Goal: Task Accomplishment & Management: Manage account settings

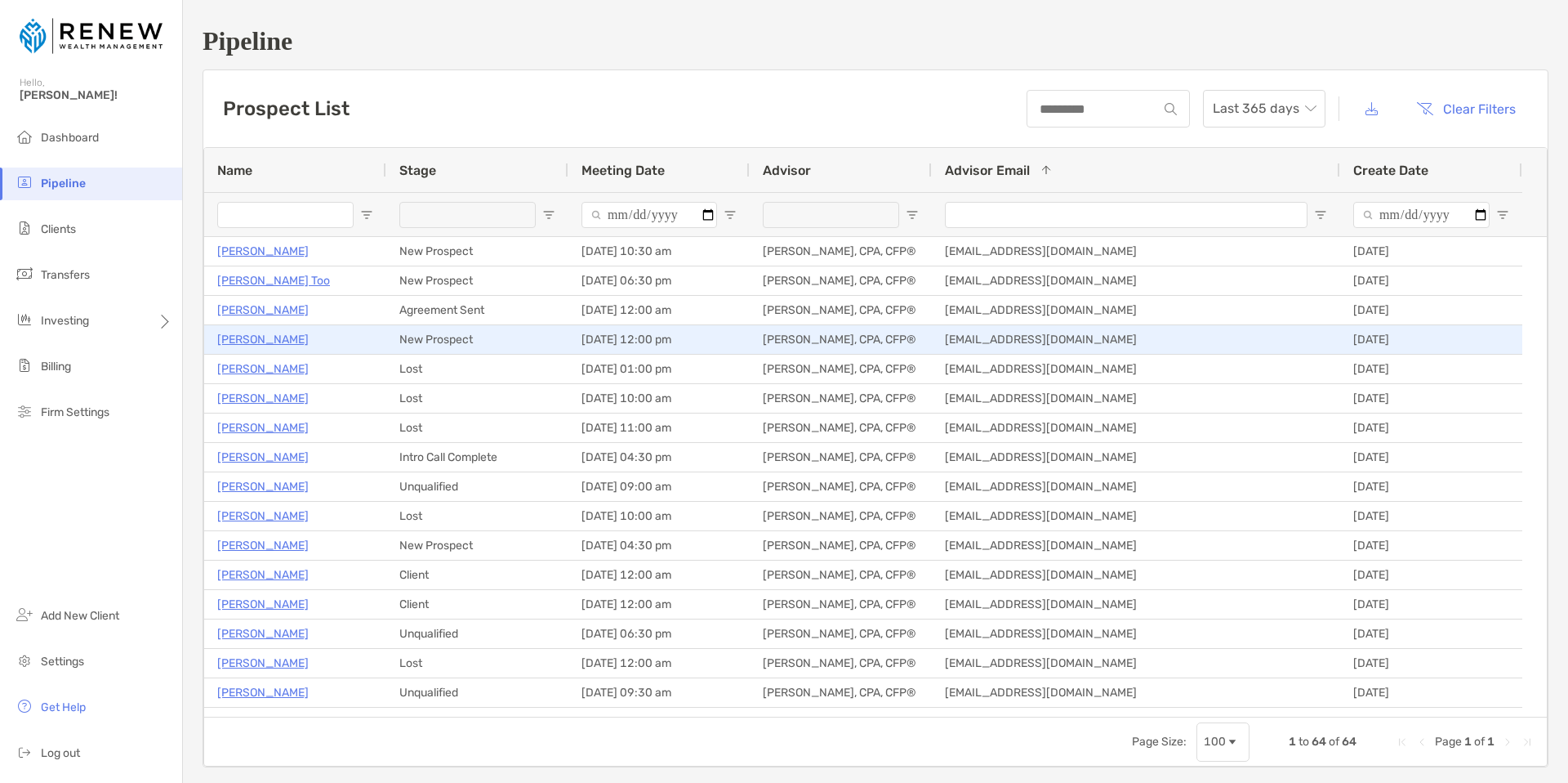
click at [286, 339] on p "[PERSON_NAME]" at bounding box center [263, 340] width 91 height 21
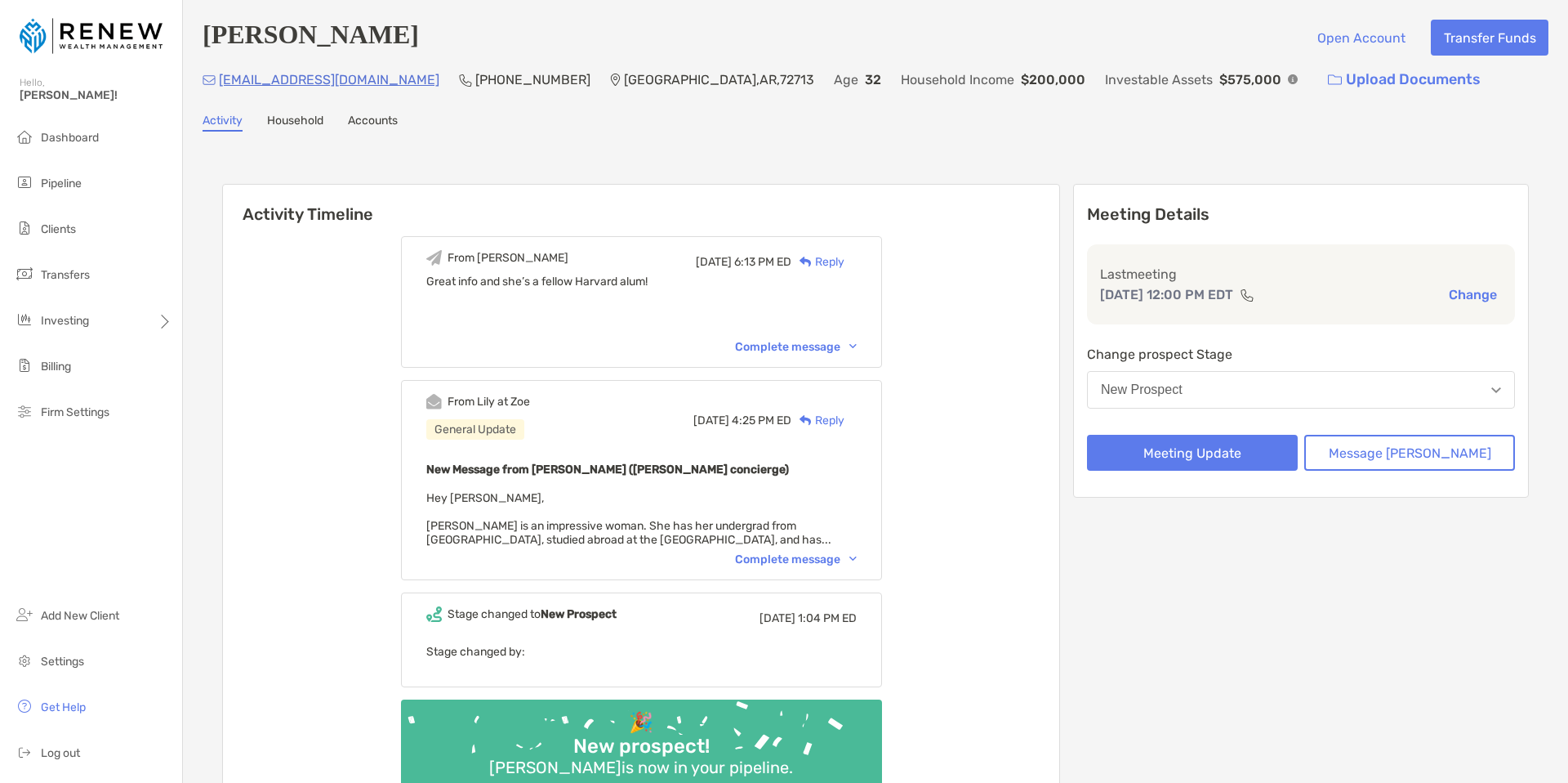
drag, startPoint x: 461, startPoint y: 41, endPoint x: 210, endPoint y: 34, distance: 251.1
click at [210, 34] on h4 "[PERSON_NAME]" at bounding box center [311, 38] width 217 height 36
copy h4 "[PERSON_NAME]"
click at [409, 101] on div "Michelle Onibokun Open Account Transfer Funds michelleonibokun@gmail.com (510) …" at bounding box center [876, 437] width 1385 height 873
drag, startPoint x: 402, startPoint y: 87, endPoint x: 223, endPoint y: 83, distance: 179.0
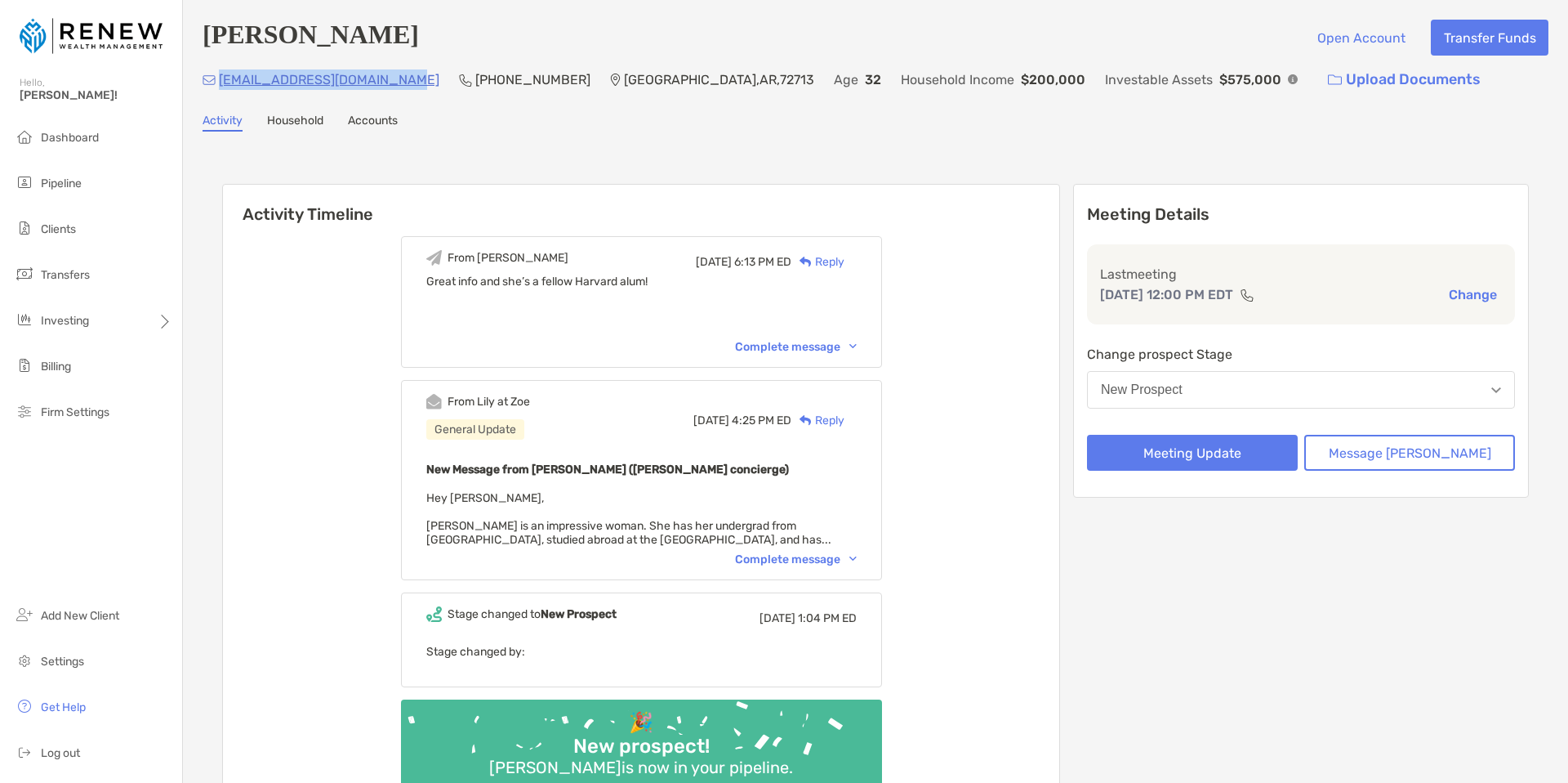
click at [223, 83] on div "michelleonibokun@gmail.com (510) 501-9282 Bentonville , AR , 72713 Age 32 House…" at bounding box center [876, 79] width 1346 height 35
copy p "michelleonibokun@gmail.com"
click at [70, 659] on span "Settings" at bounding box center [63, 661] width 43 height 14
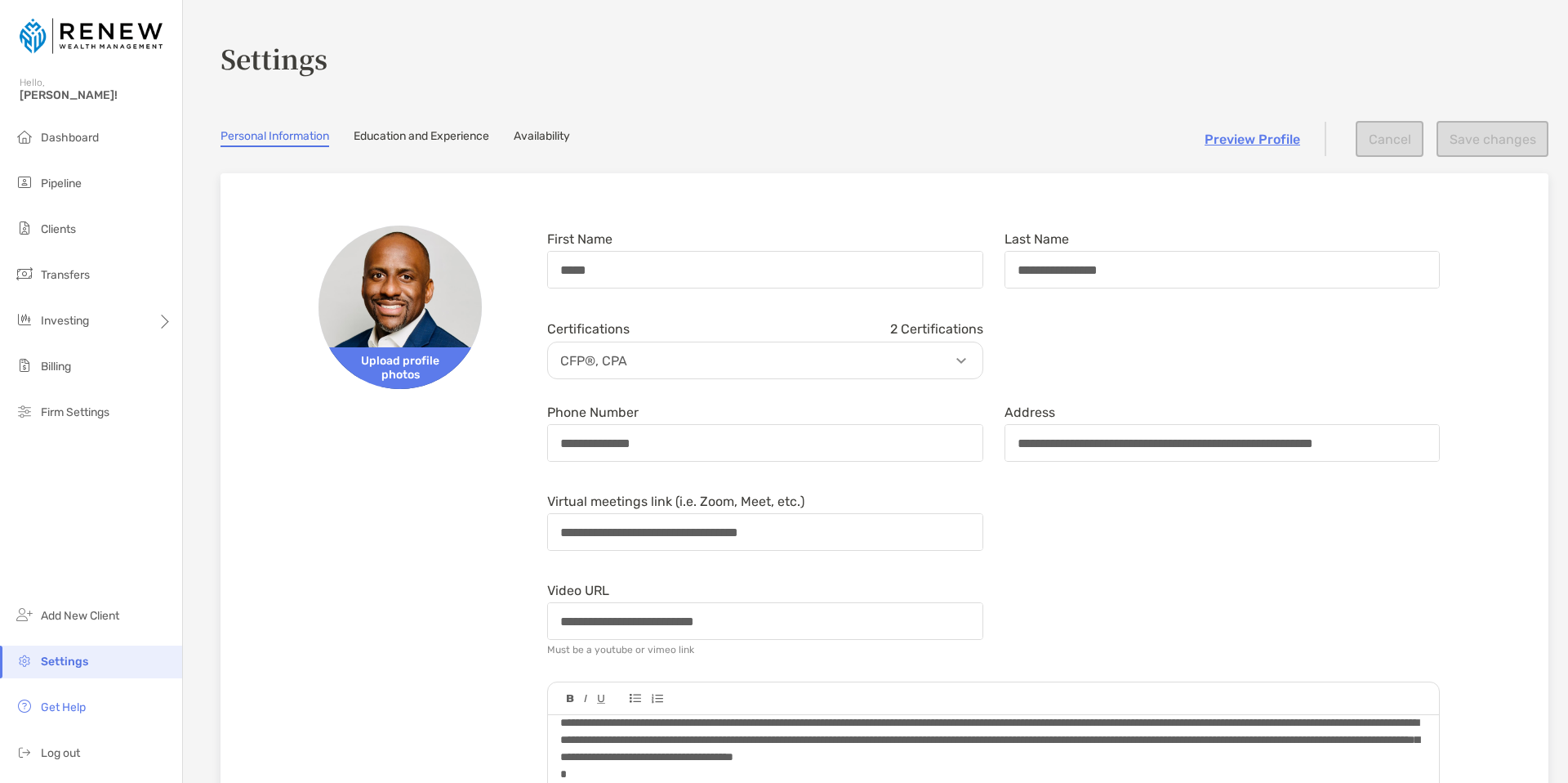
click at [545, 138] on link "Availability" at bounding box center [542, 138] width 57 height 18
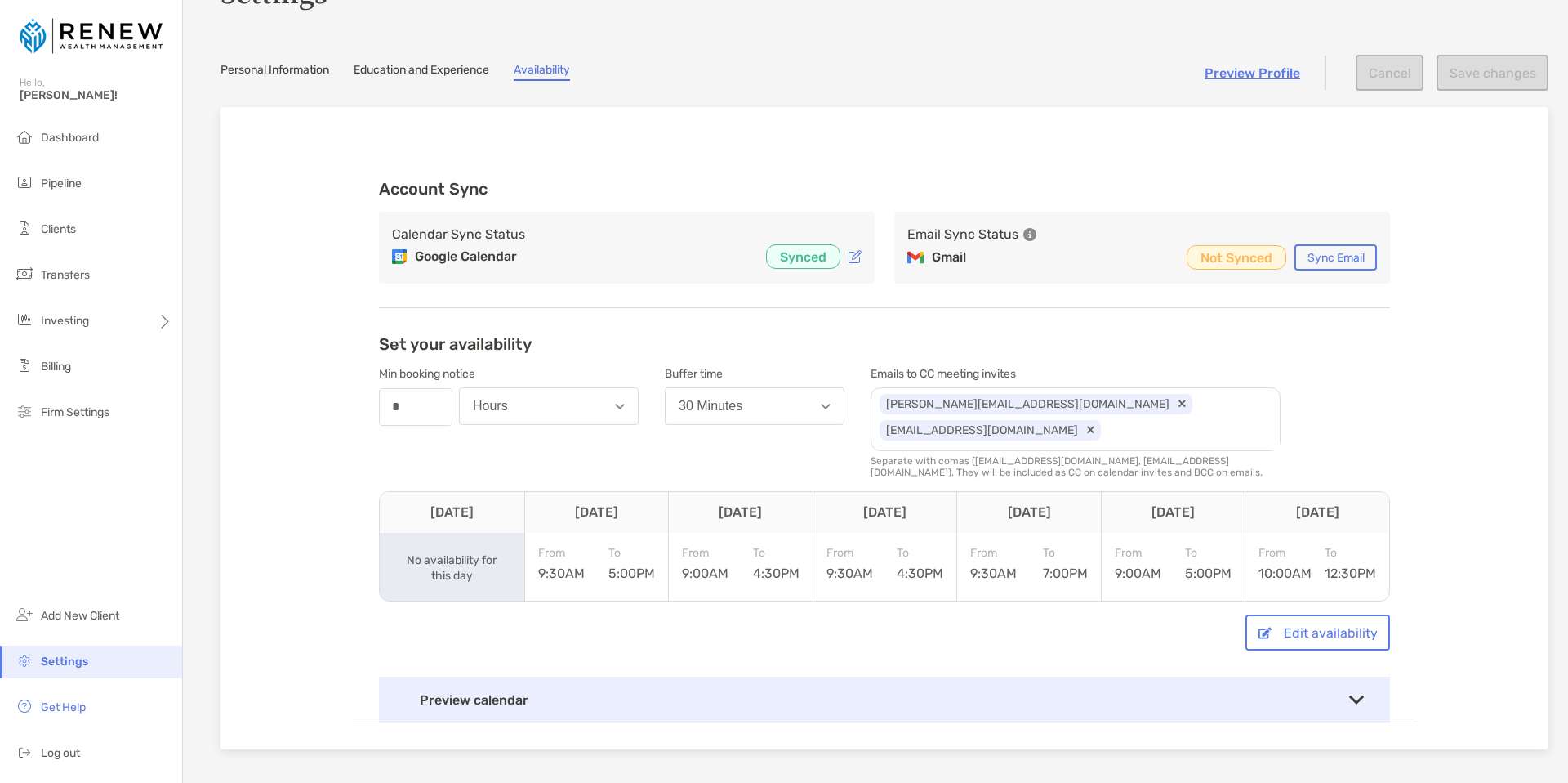
scroll to position [217, 0]
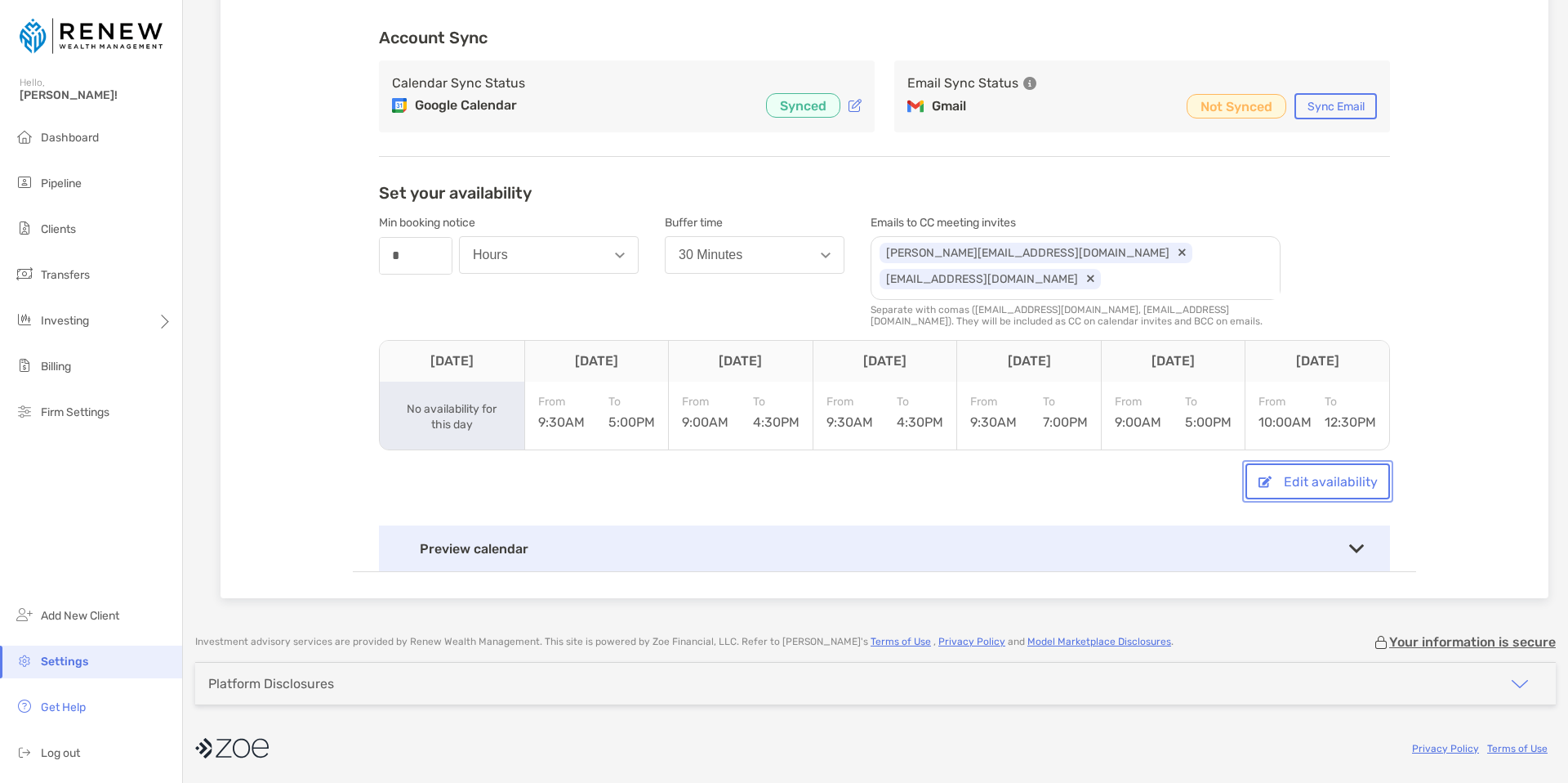
click at [1307, 476] on button "Edit availability" at bounding box center [1318, 481] width 144 height 36
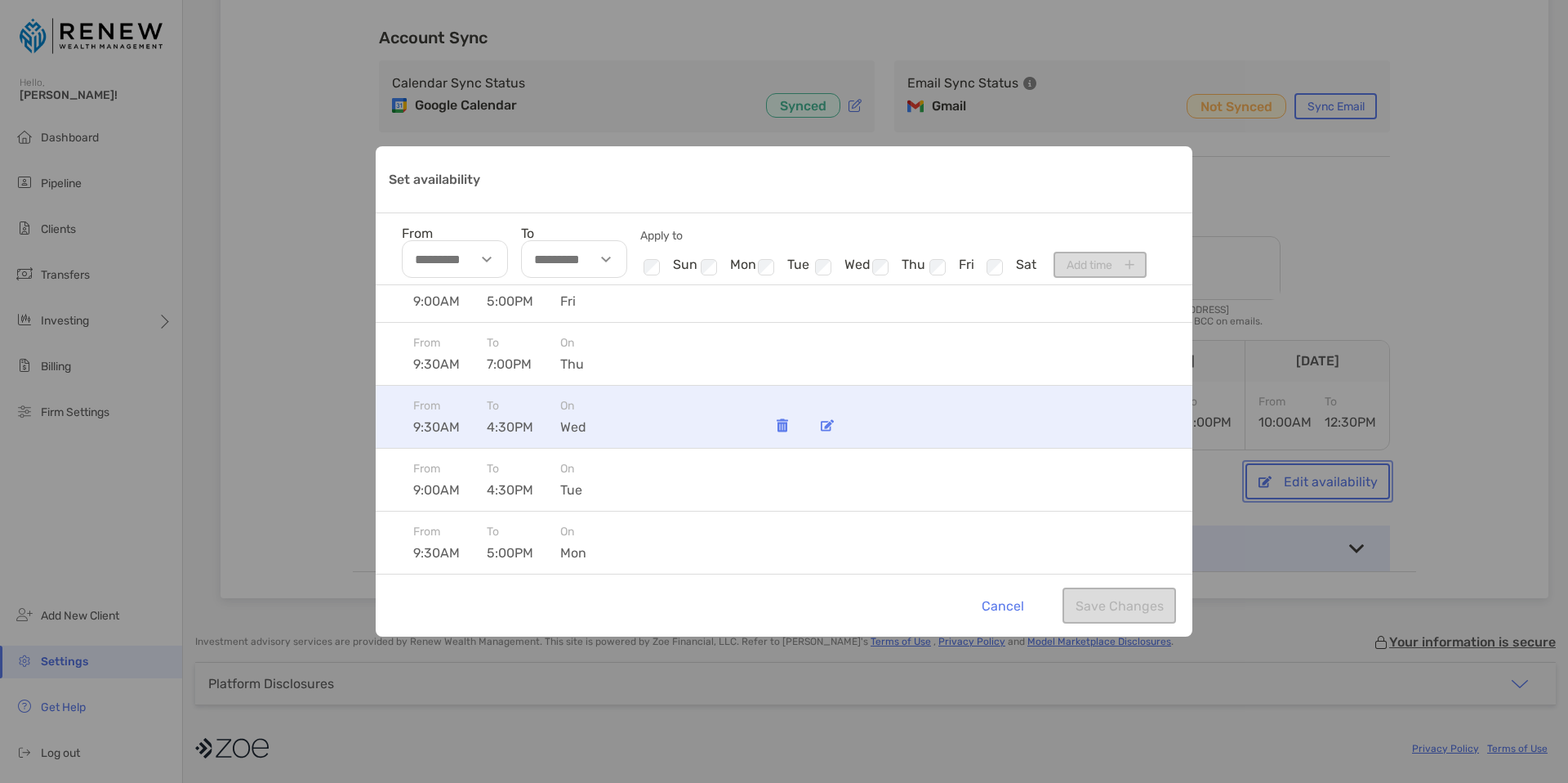
scroll to position [0, 0]
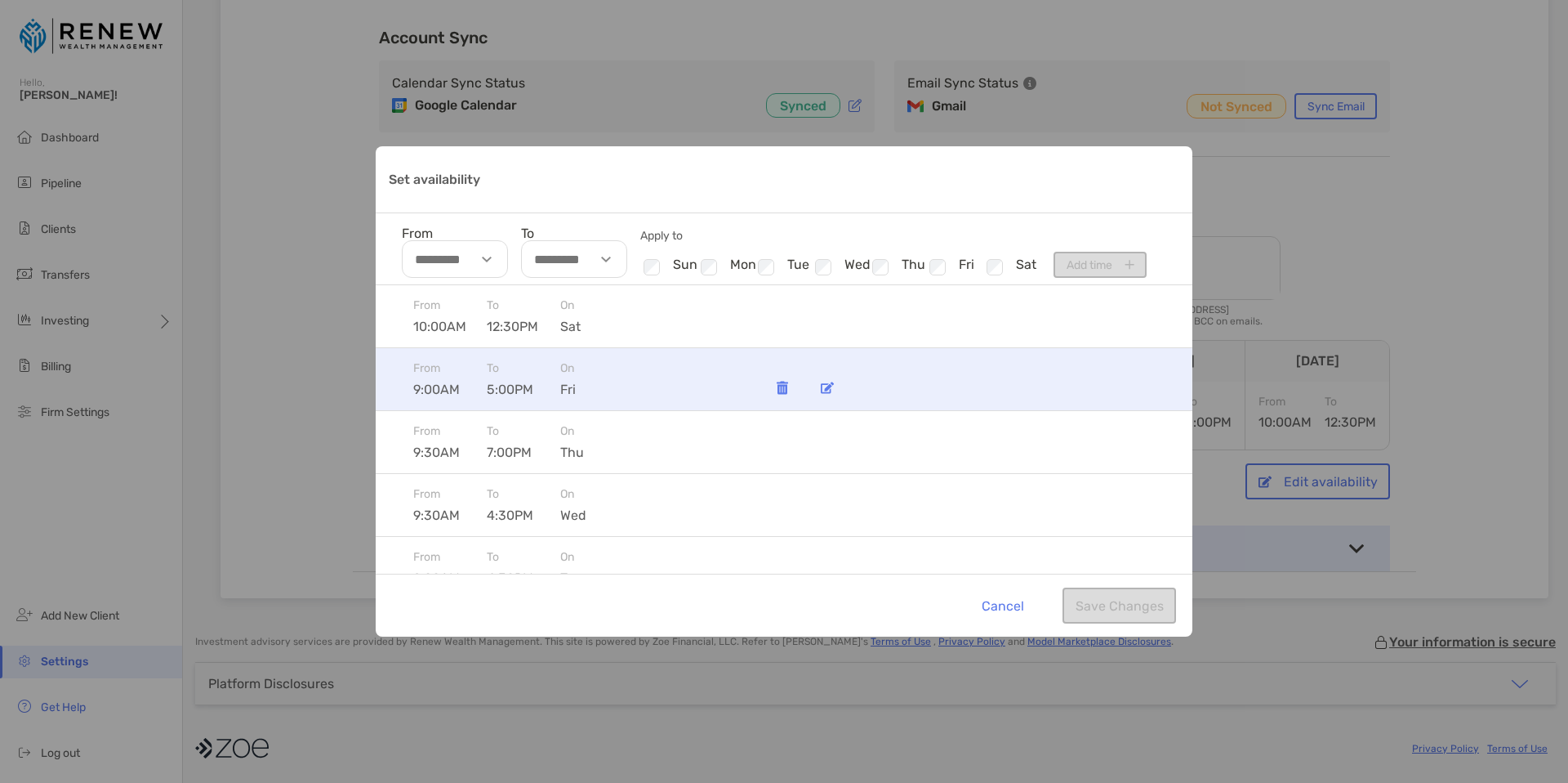
click at [832, 388] on img "Set availability" at bounding box center [827, 388] width 13 height 12
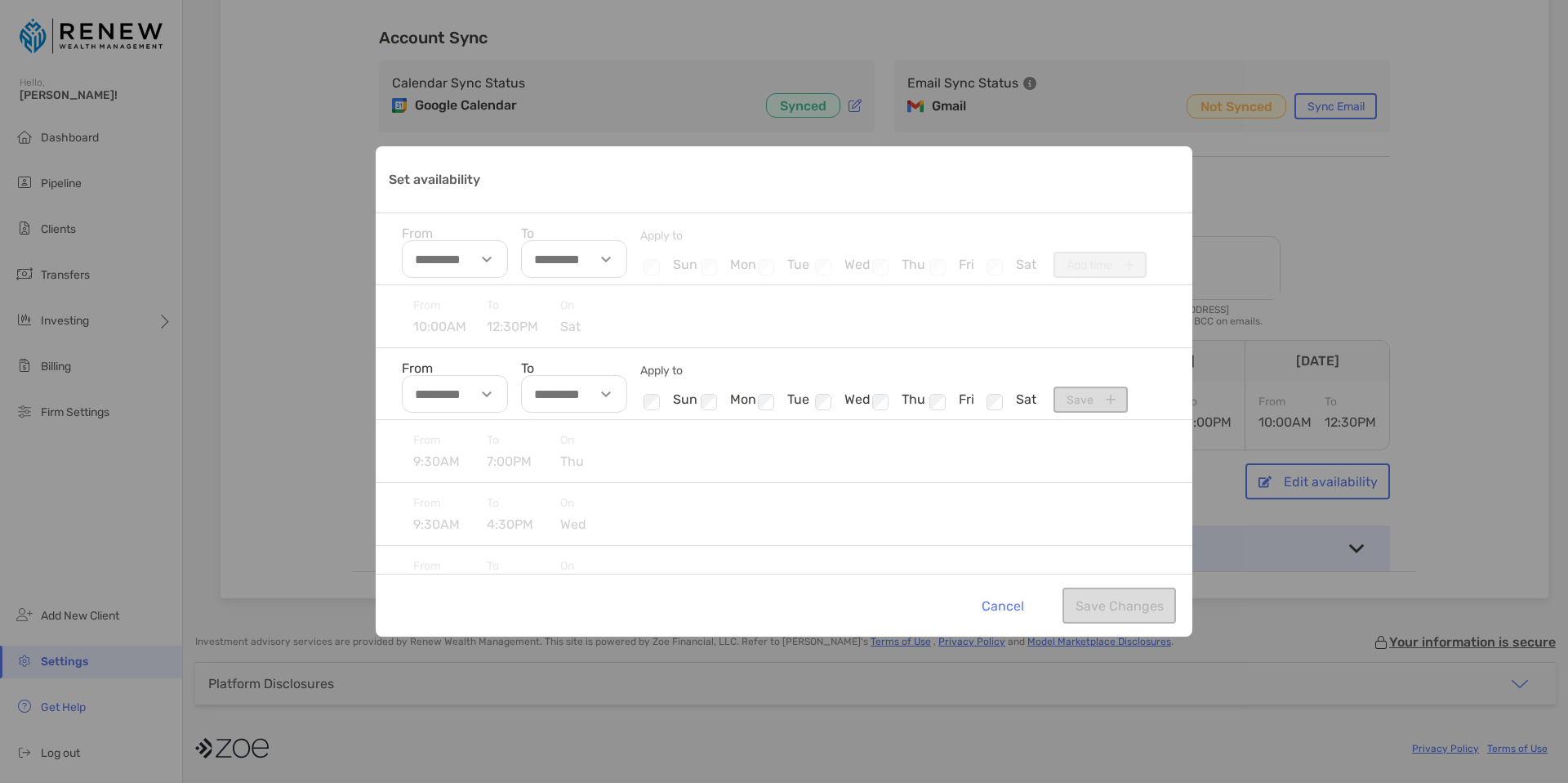
type input "********"
click at [601, 395] on div "Set availability" at bounding box center [608, 394] width 38 height 38
click at [553, 446] on li "01" at bounding box center [546, 449] width 48 height 21
type input "********"
click at [650, 469] on li "PM" at bounding box center [644, 472] width 48 height 21
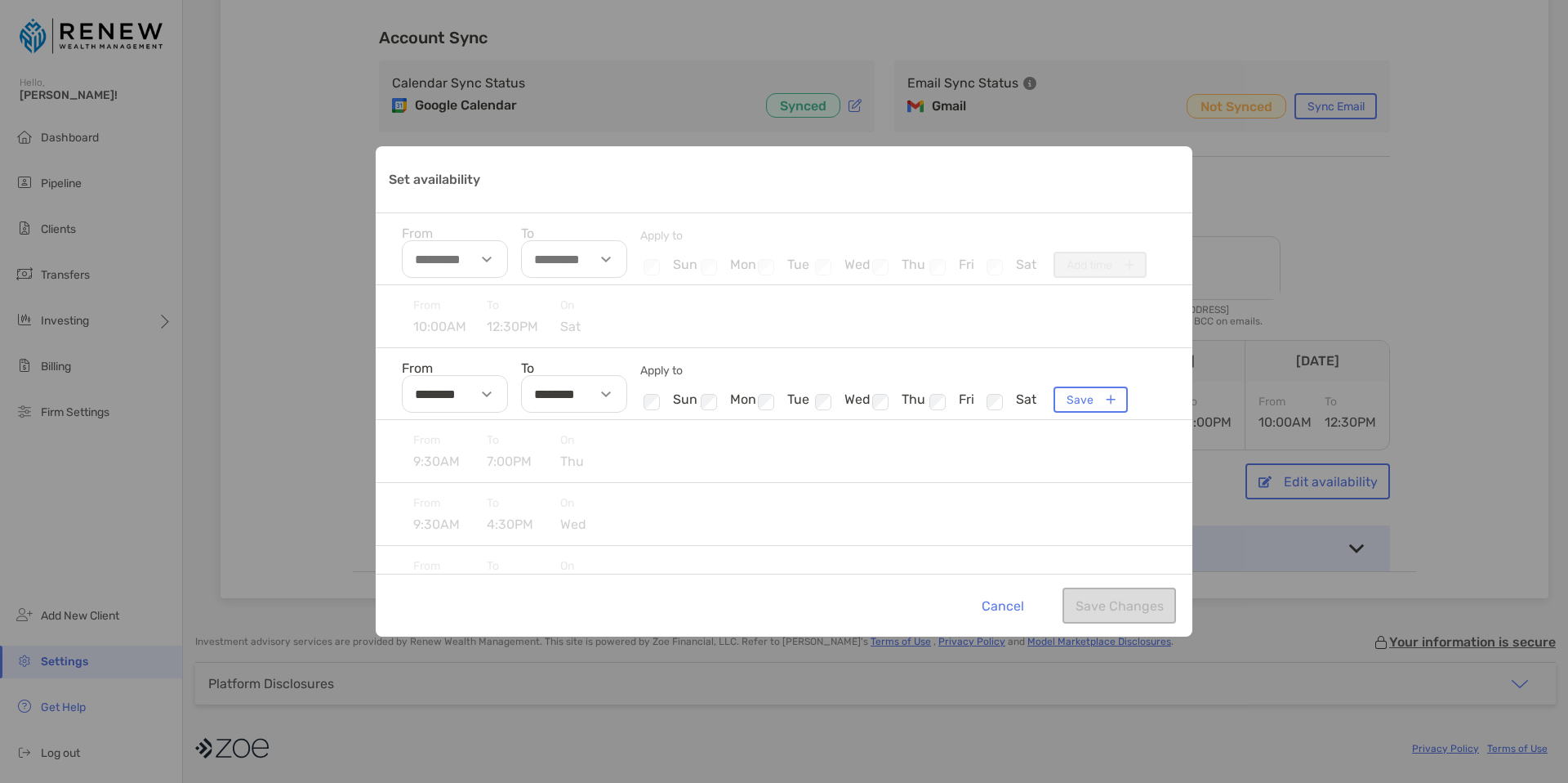
click at [828, 351] on div "From ******** To ******** Apply to Checkbox sun Checkbox mon Checkbox tue Check…" at bounding box center [784, 384] width 817 height 72
click at [881, 341] on div "From 10:00AM To 12:30PM On sat" at bounding box center [784, 316] width 817 height 63
click at [1067, 401] on button "Save" at bounding box center [1090, 400] width 75 height 26
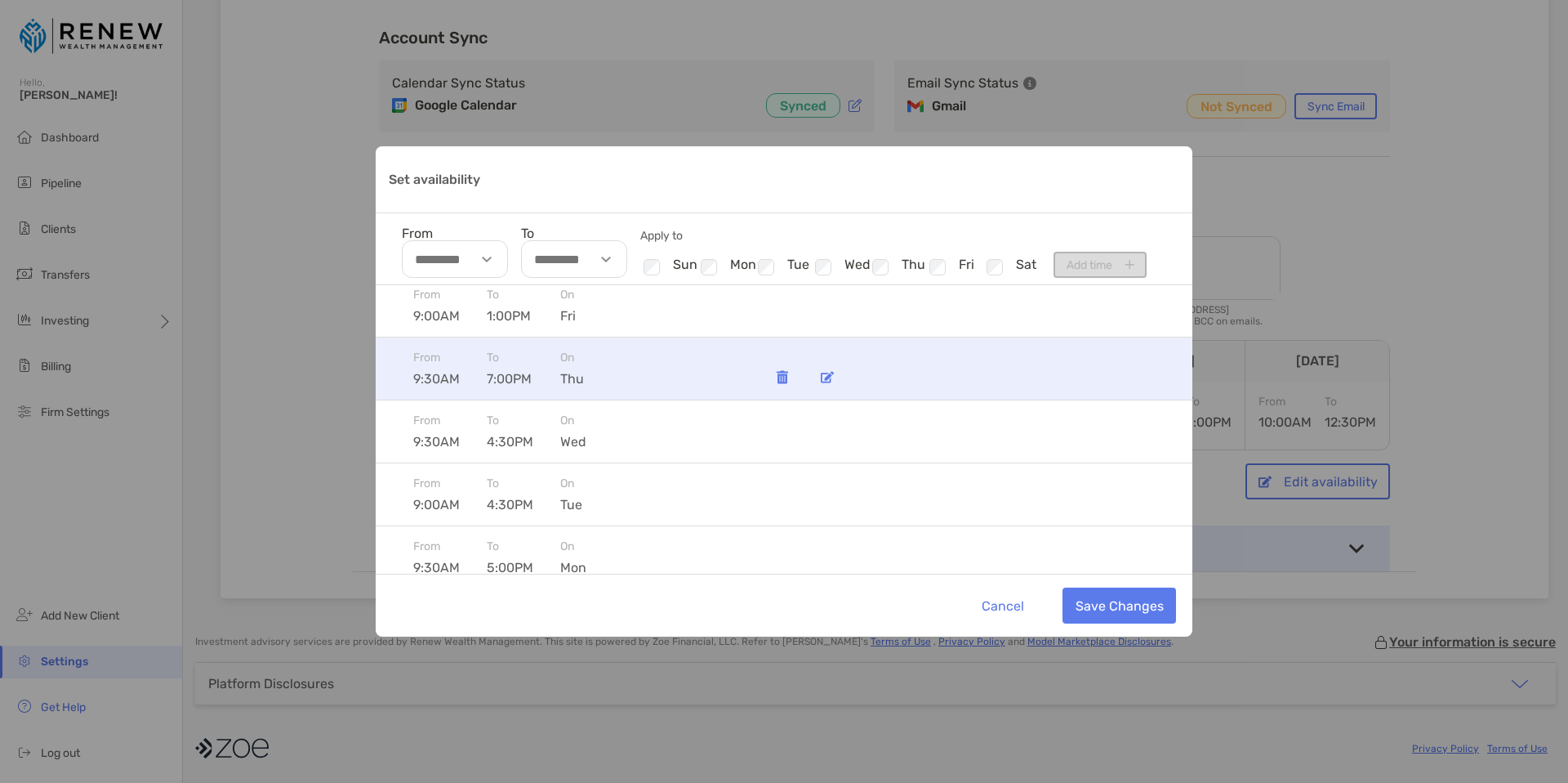
scroll to position [89, 0]
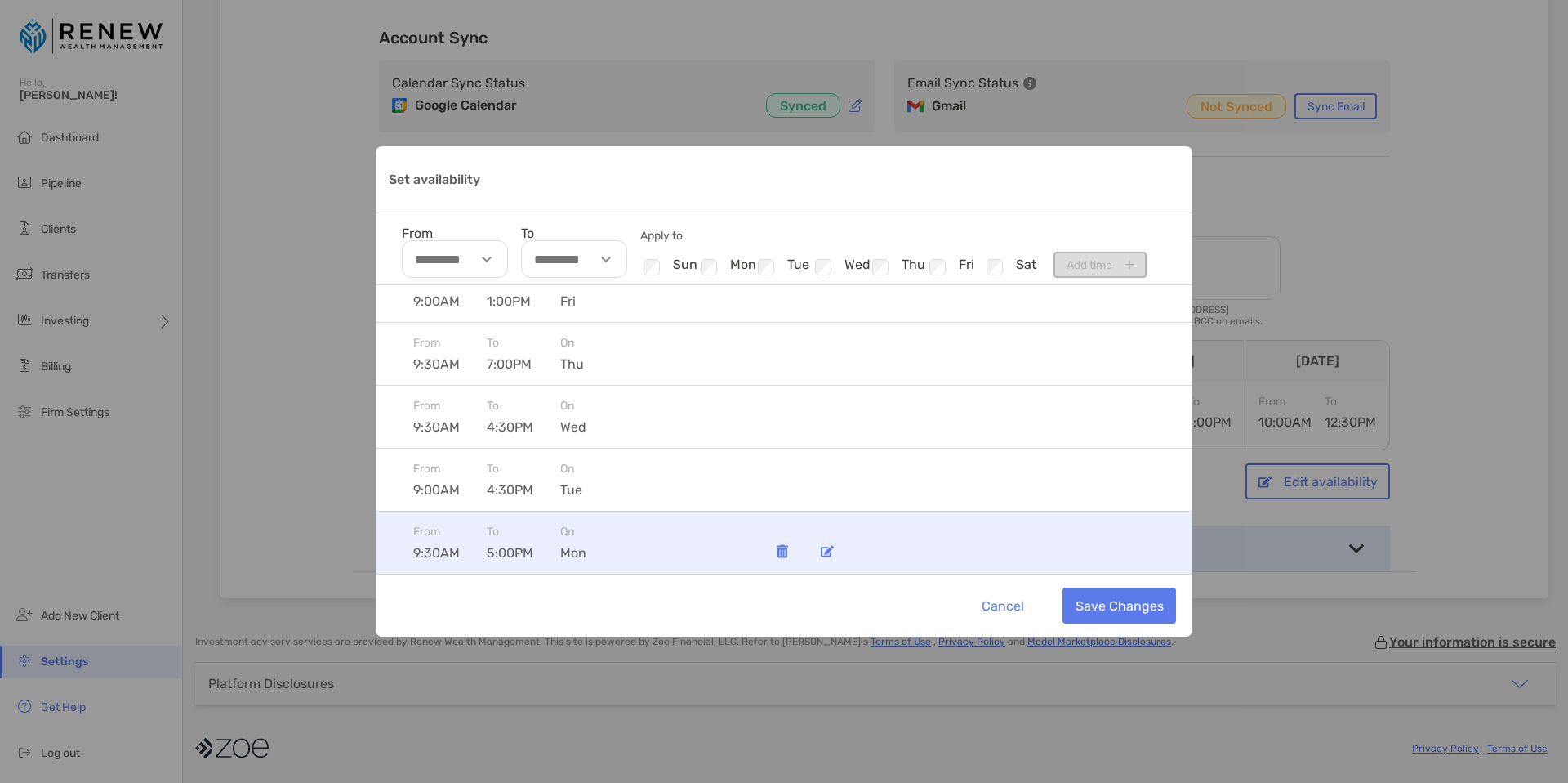
click at [826, 552] on img "Set availability" at bounding box center [827, 551] width 13 height 12
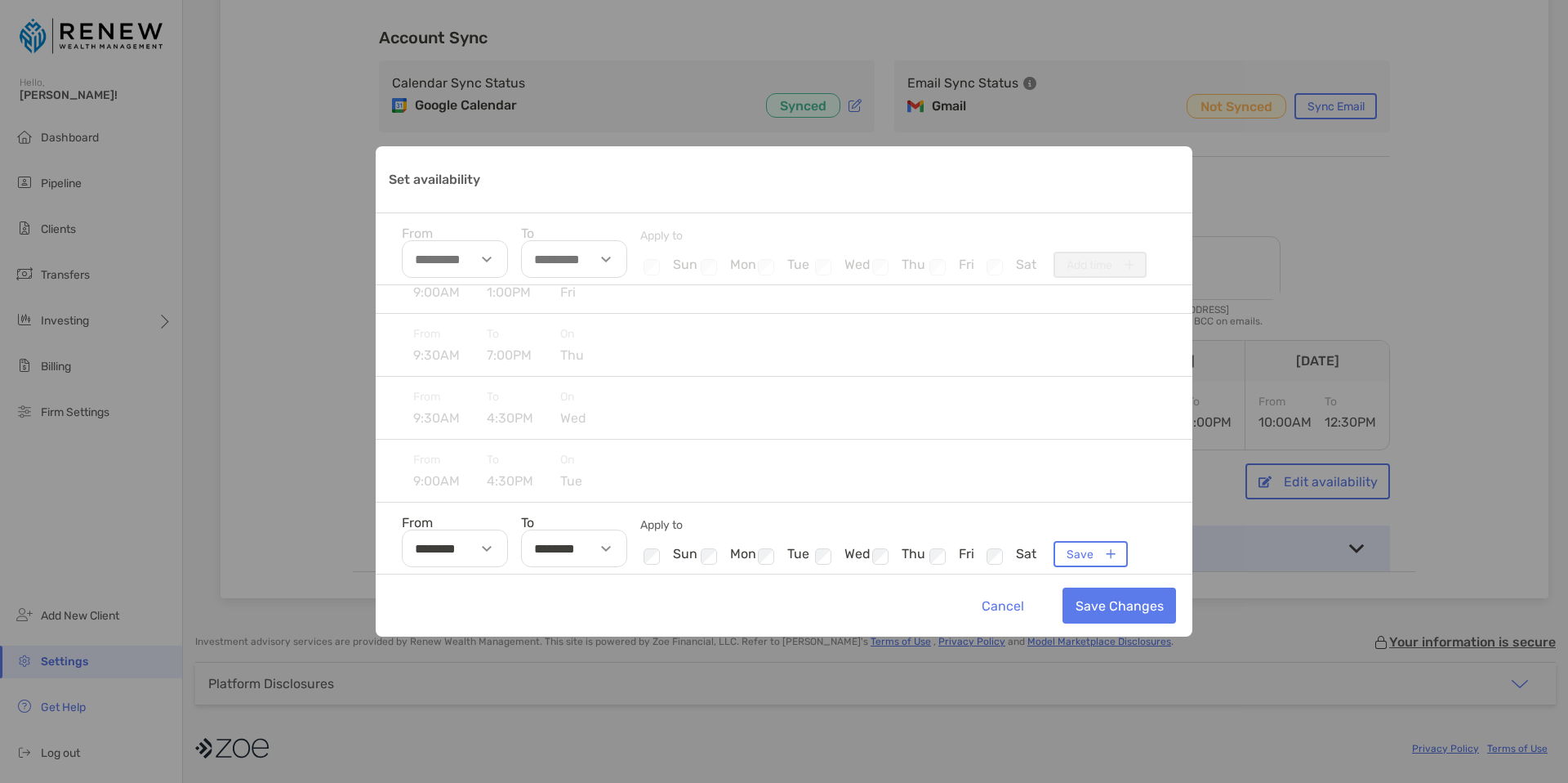
scroll to position [98, 0]
click at [485, 547] on img "Set availability" at bounding box center [486, 547] width 9 height 6
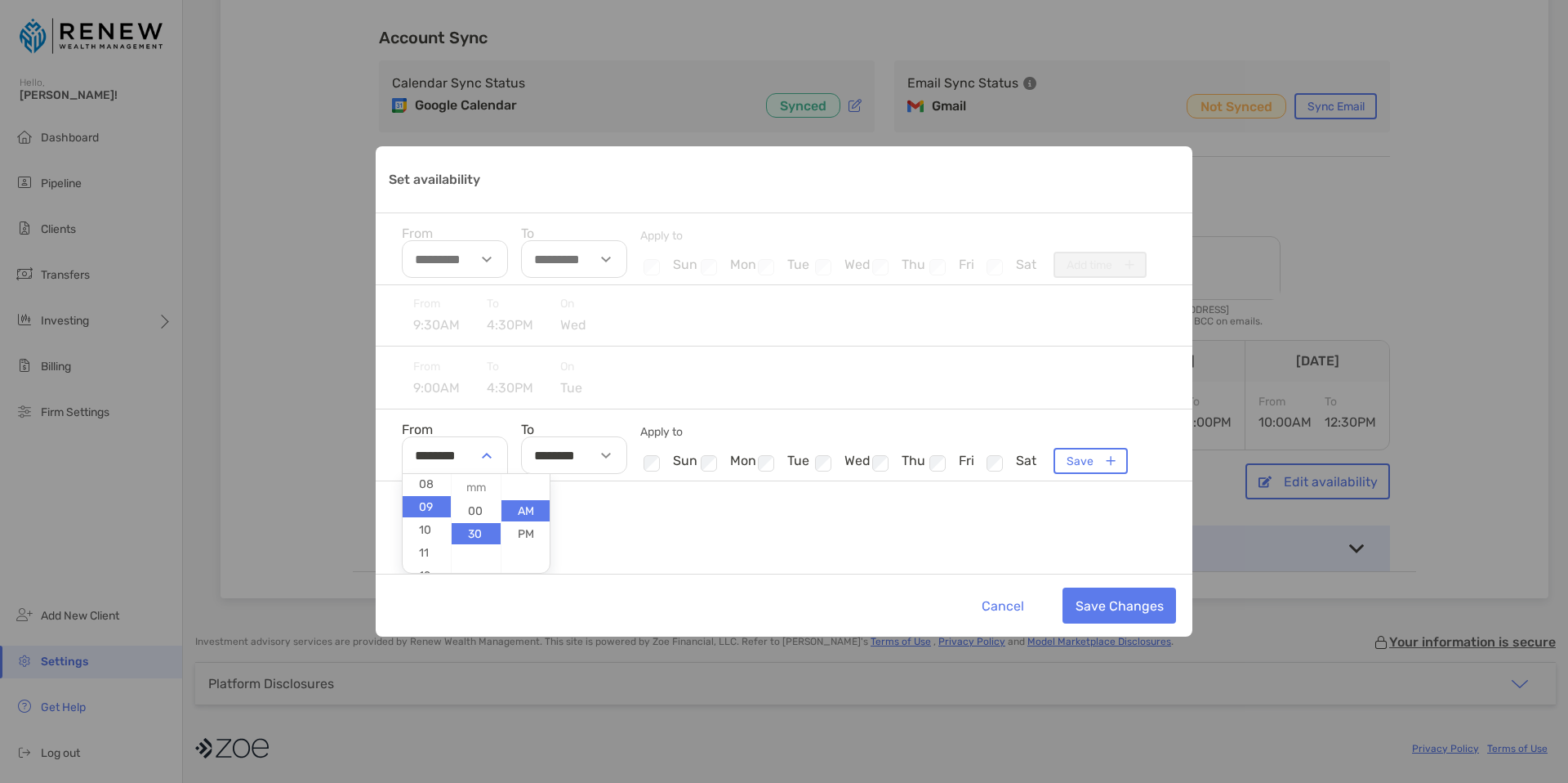
scroll to position [189, 0]
click at [429, 552] on li "11" at bounding box center [427, 550] width 48 height 21
click at [488, 511] on li "00" at bounding box center [476, 511] width 48 height 21
type input "********"
click at [522, 511] on li "AM" at bounding box center [526, 511] width 48 height 21
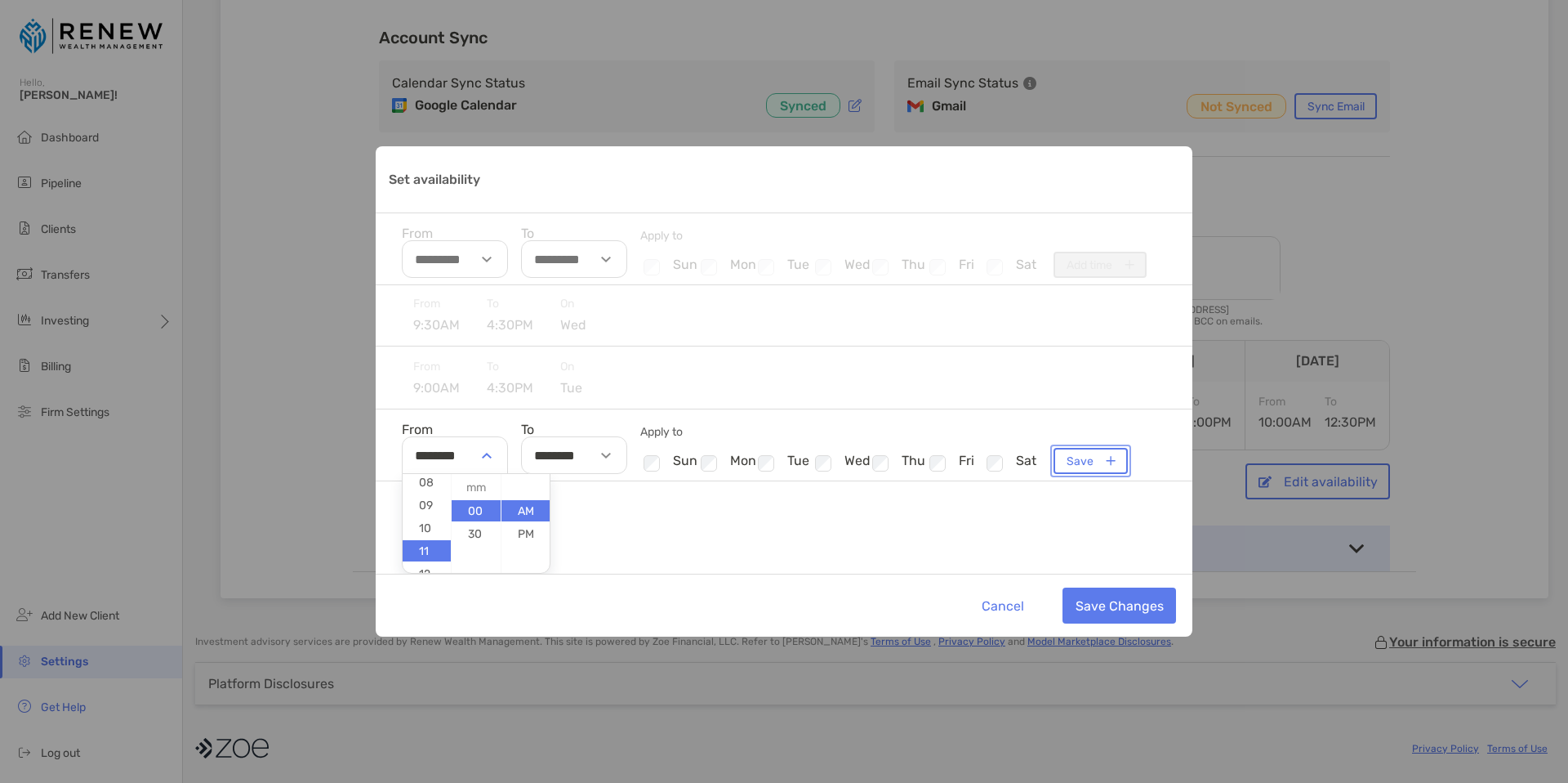
scroll to position [98, 0]
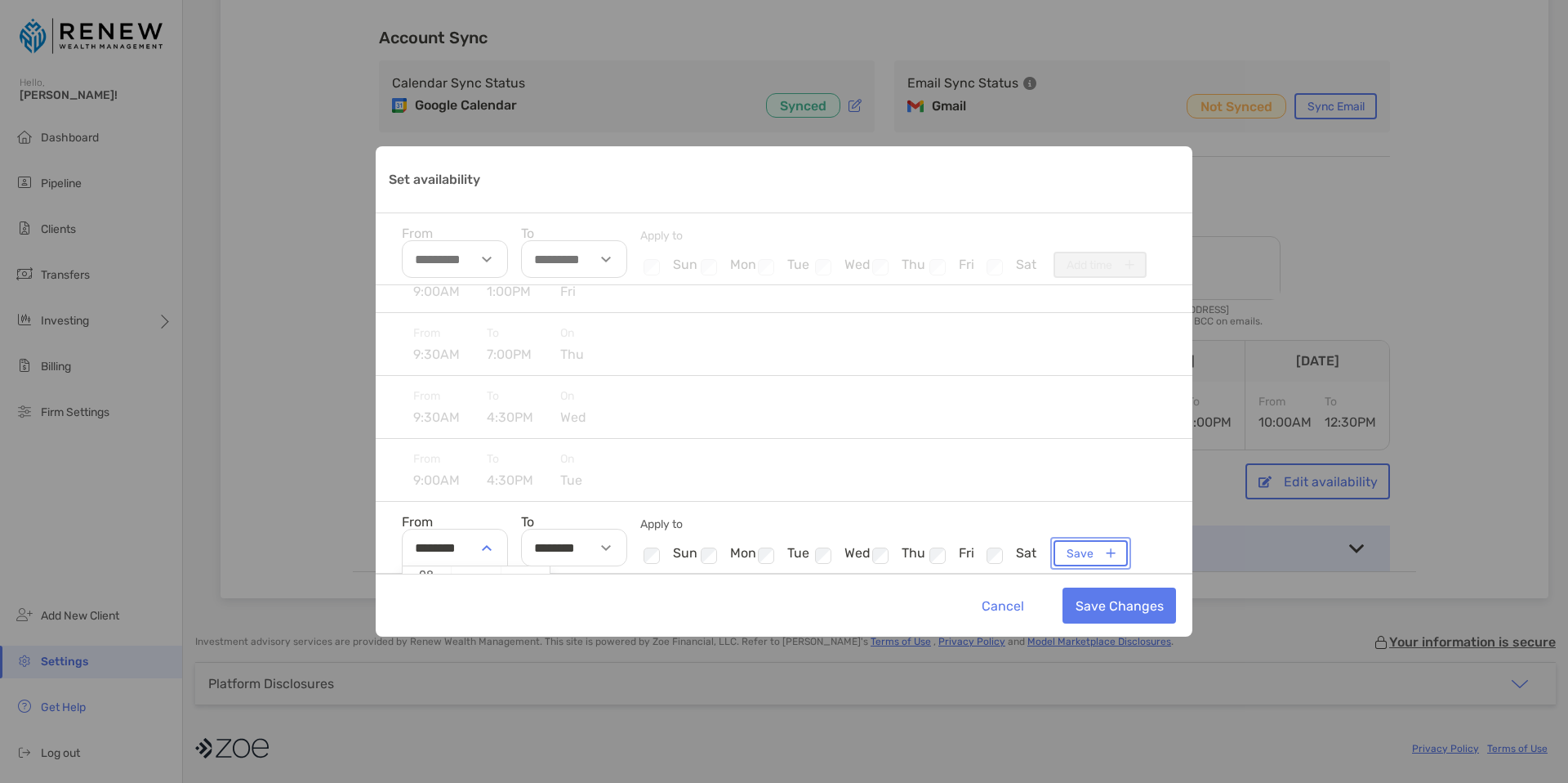
click at [1082, 461] on div "From 10:00AM To 12:30PM On sat From 9:00AM To 1:00PM On fri From 9:30AM To 7:00…" at bounding box center [784, 430] width 817 height 289
click at [1107, 607] on button "Save Changes" at bounding box center [1120, 605] width 113 height 36
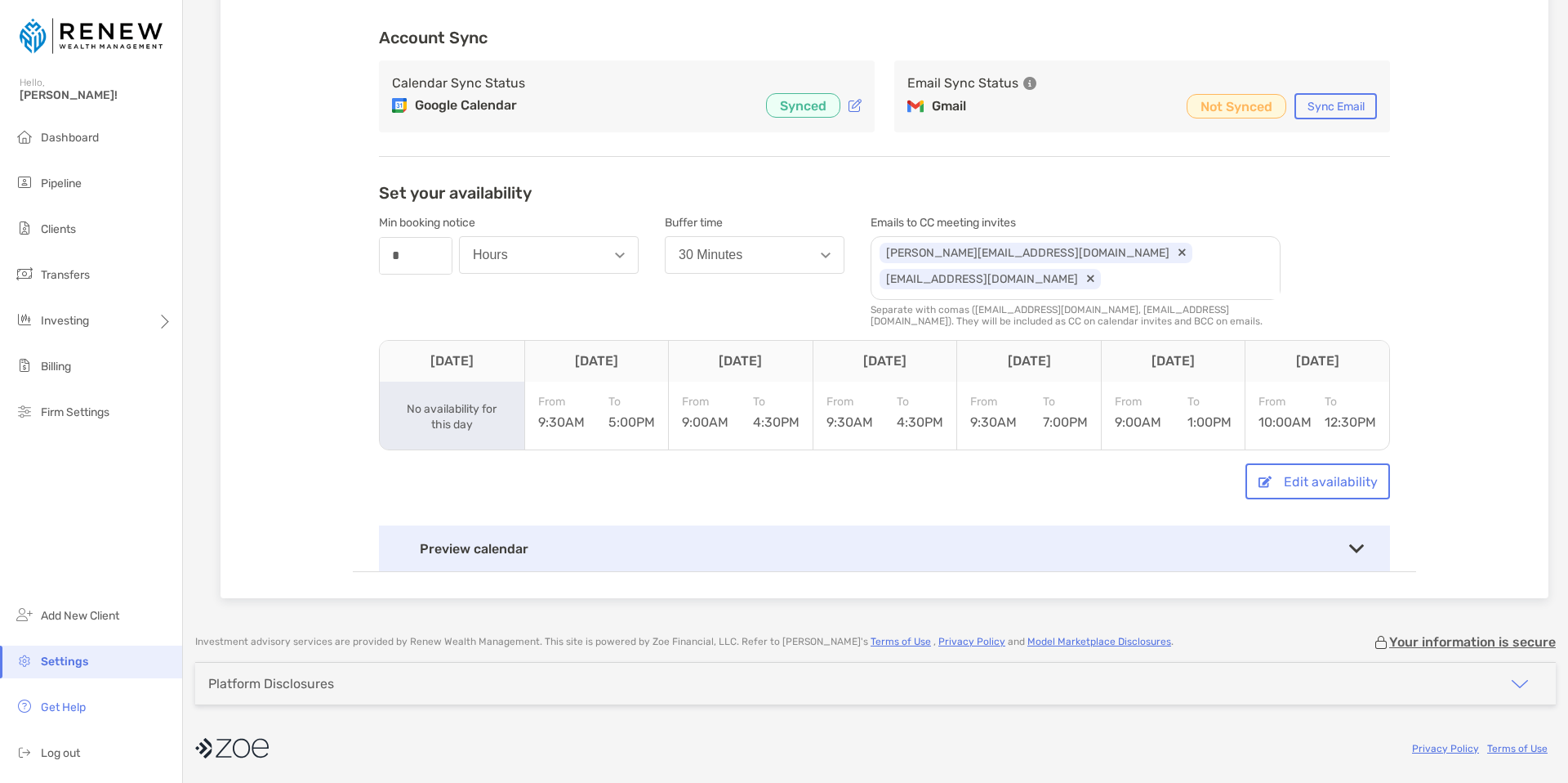
click at [583, 408] on div "From 9:30AM To 5:00PM" at bounding box center [596, 412] width 118 height 35
click at [1298, 474] on button "Edit availability" at bounding box center [1318, 481] width 144 height 36
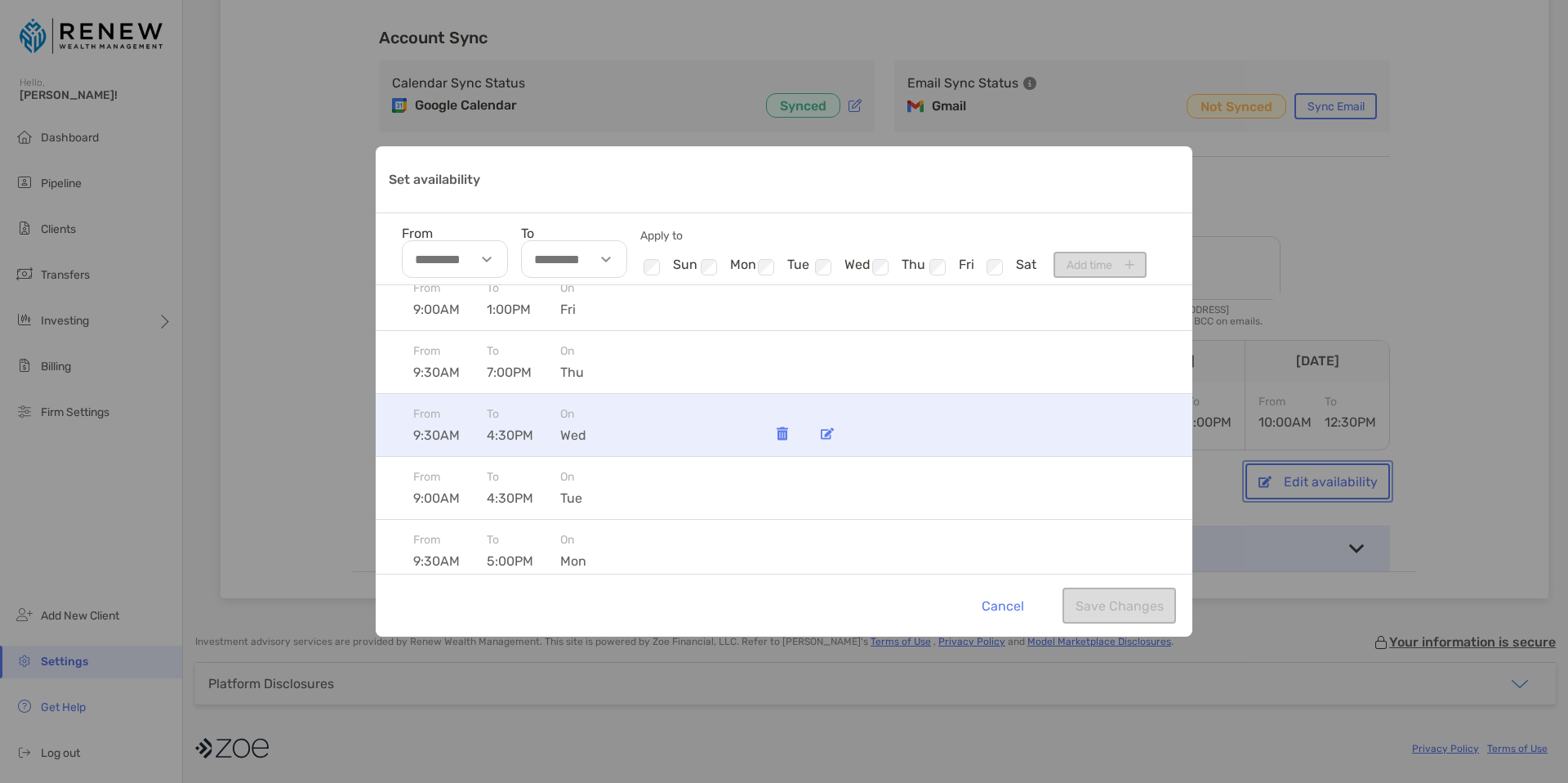
scroll to position [89, 0]
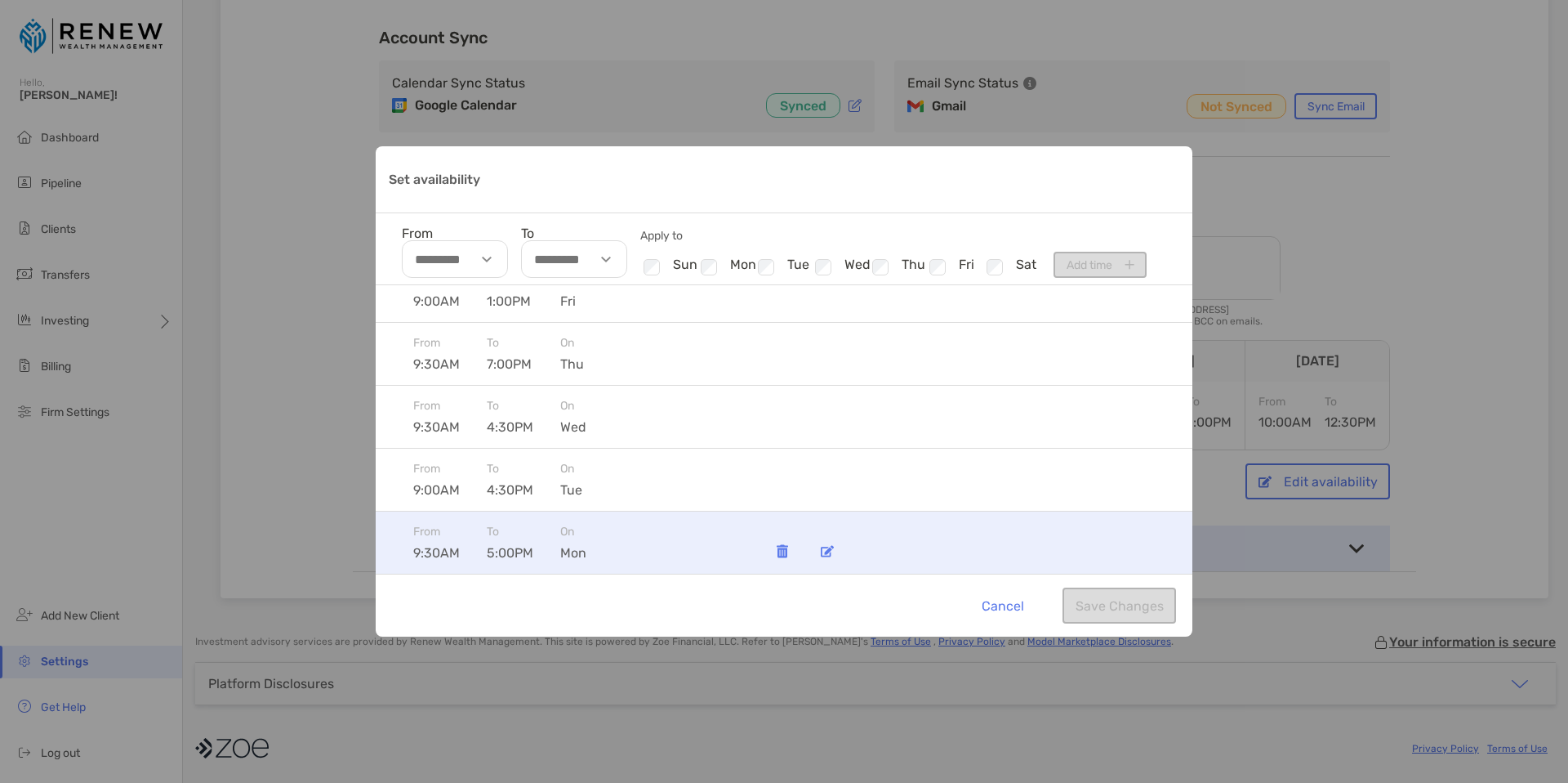
click at [824, 549] on img "Set availability" at bounding box center [827, 551] width 13 height 12
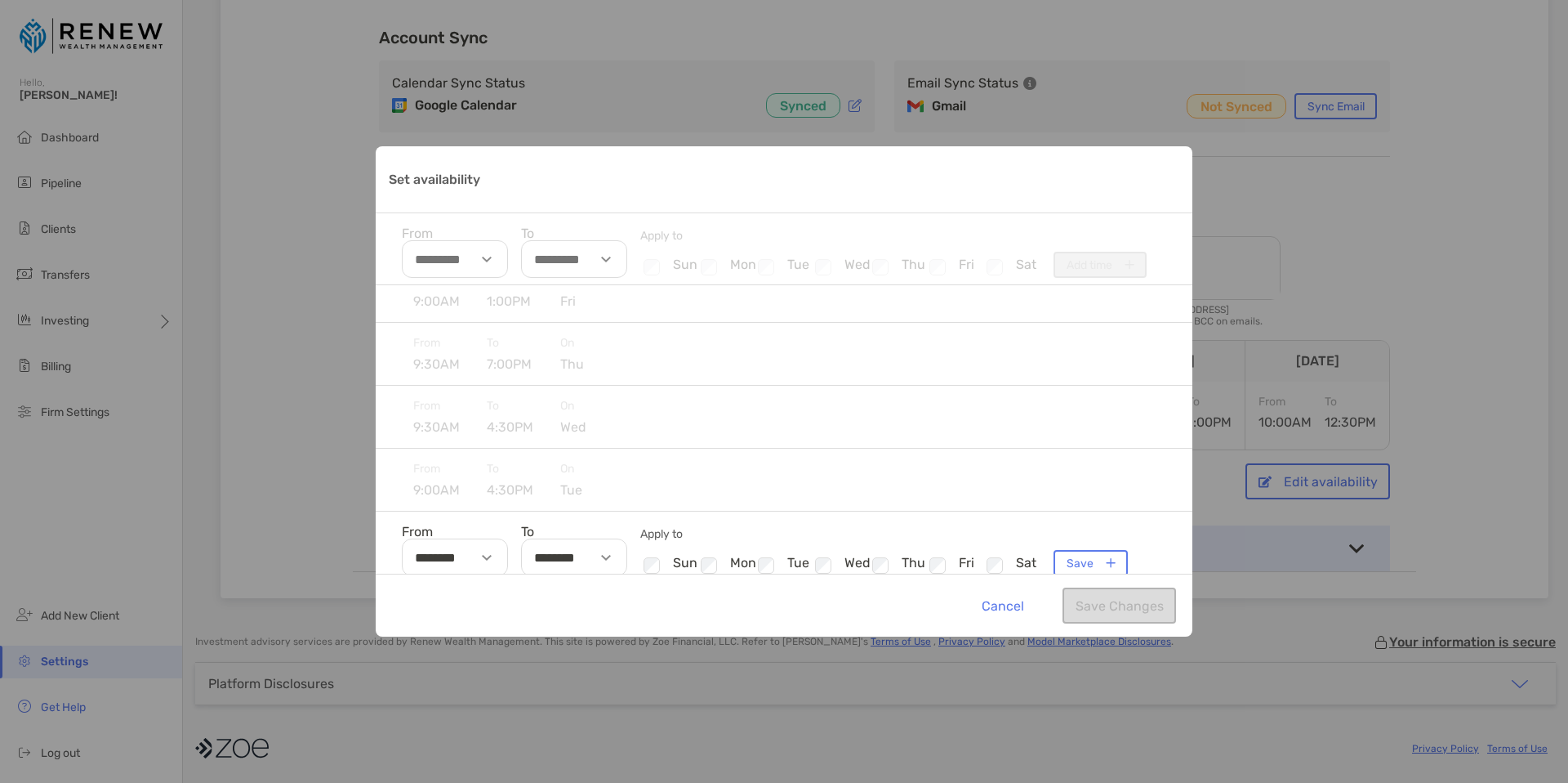
scroll to position [98, 0]
click at [486, 548] on img "Set availability" at bounding box center [486, 547] width 9 height 6
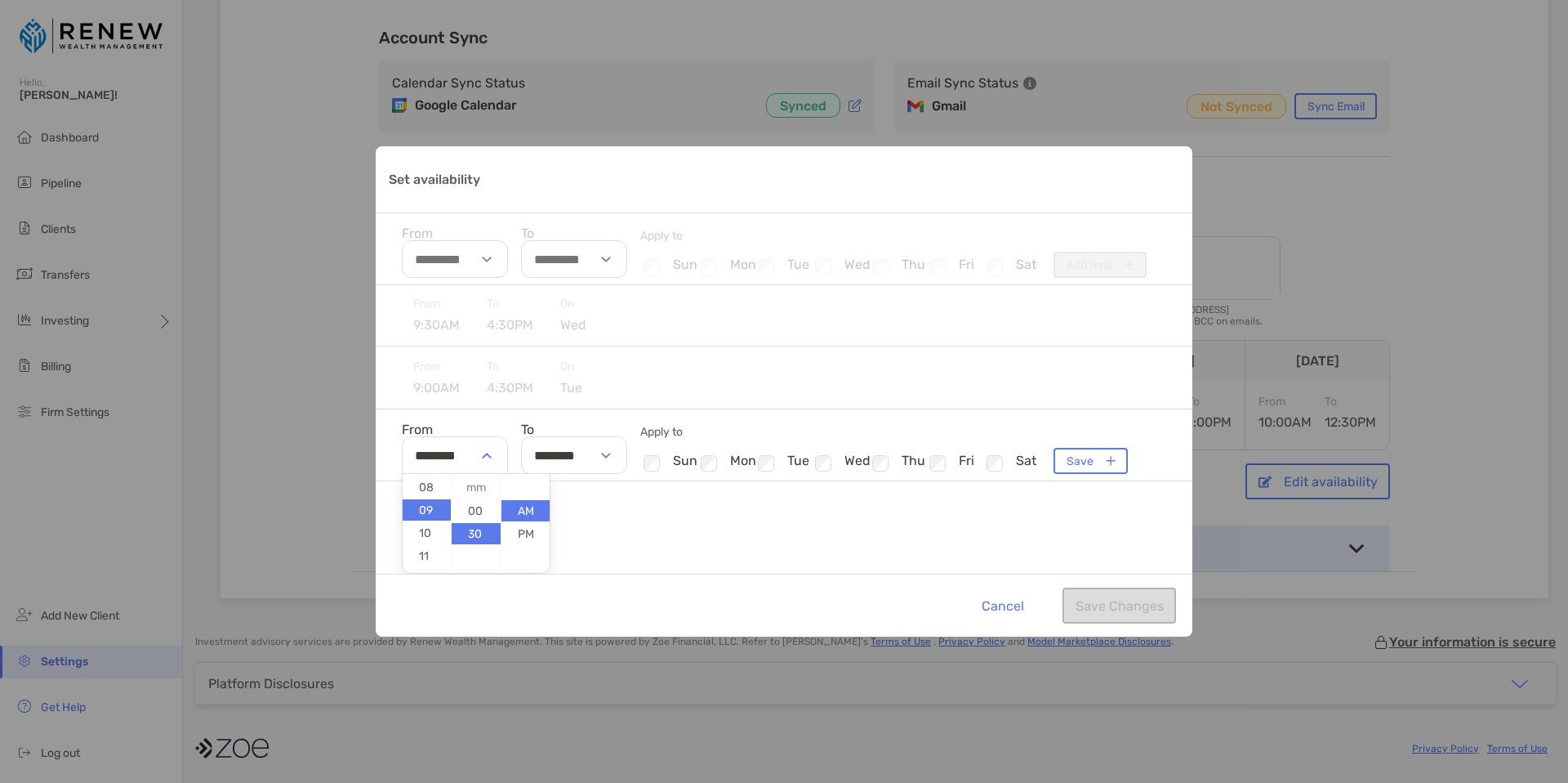
scroll to position [187, 0]
click at [433, 559] on li "11" at bounding box center [427, 552] width 48 height 21
click at [478, 509] on li "00" at bounding box center [476, 511] width 48 height 21
type input "********"
click at [1080, 457] on div "From 10:00AM To 12:30PM On sat From 9:00AM To 1:00PM On fri From 9:30AM To 7:00…" at bounding box center [784, 430] width 817 height 289
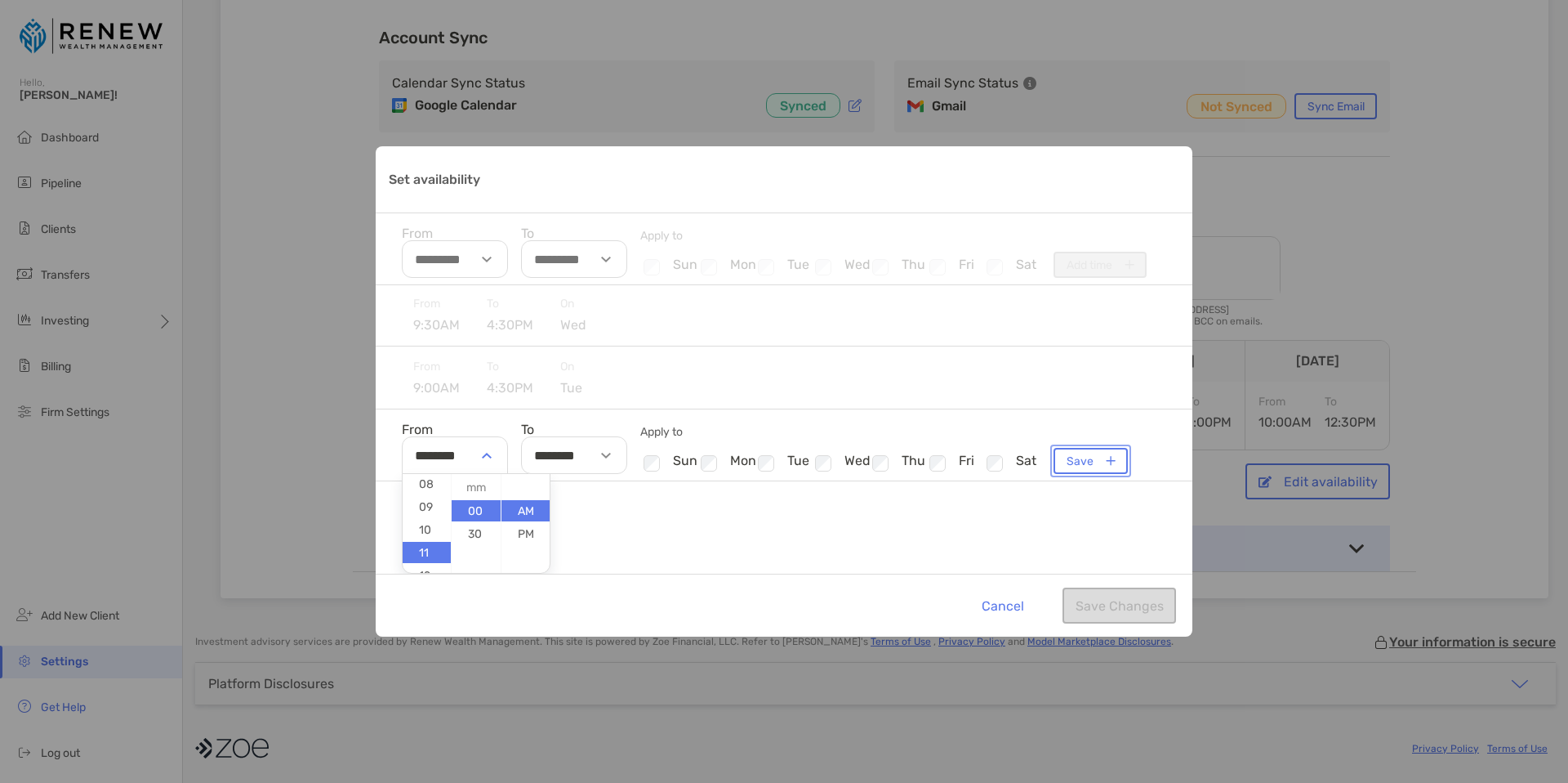
scroll to position [98, 0]
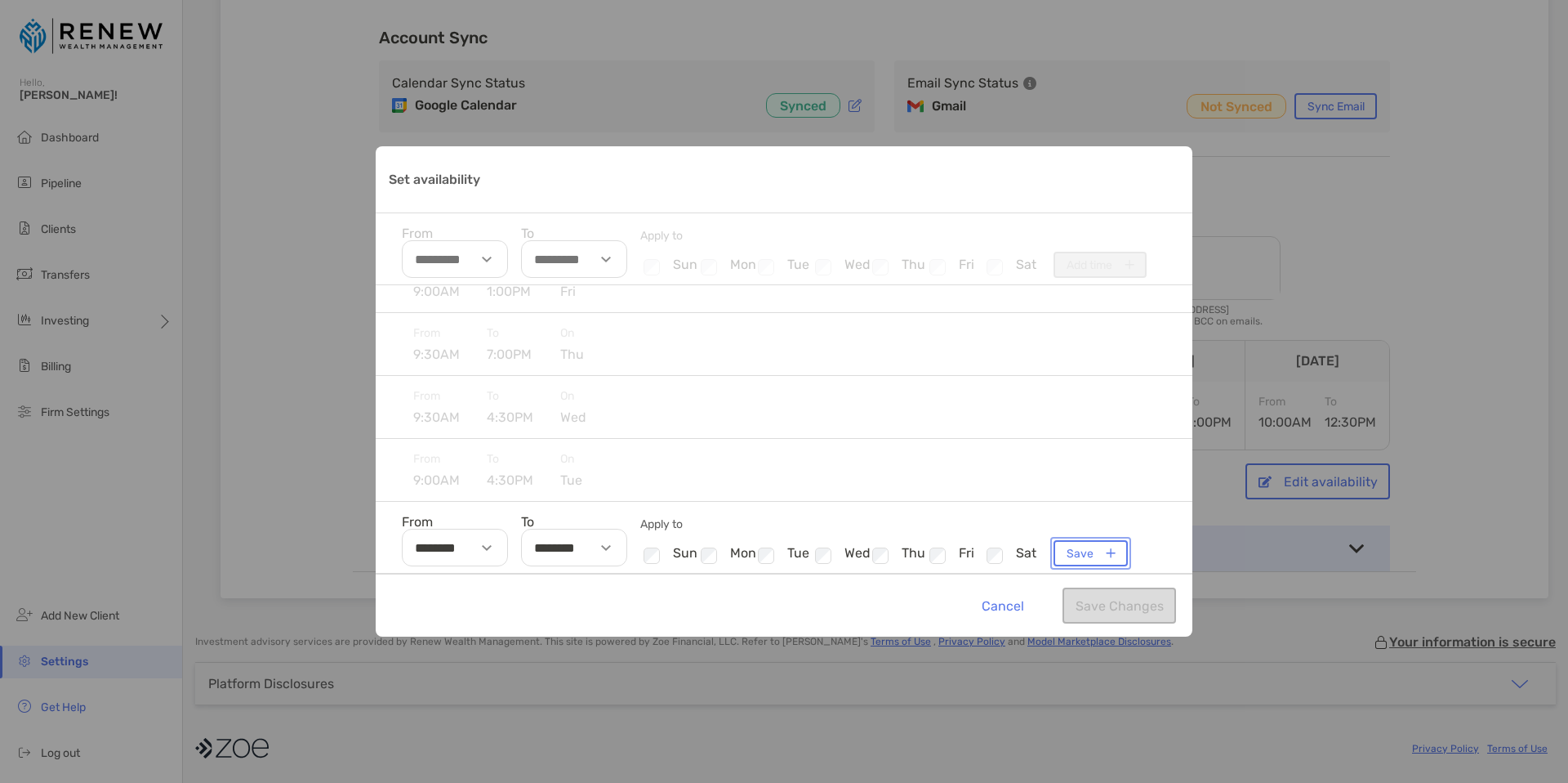
click at [1068, 551] on button "Save" at bounding box center [1090, 553] width 75 height 26
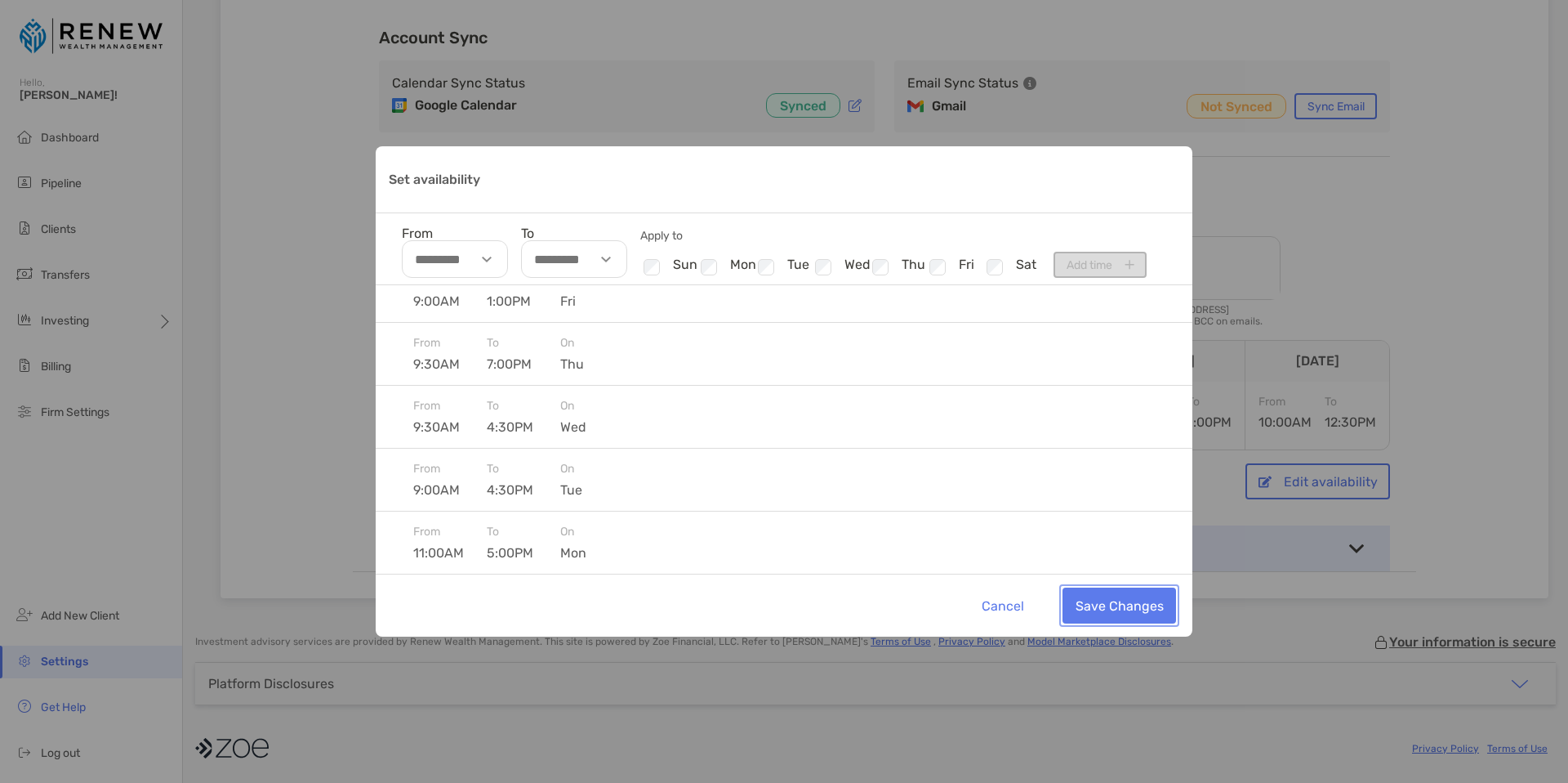
click at [1107, 603] on button "Save Changes" at bounding box center [1120, 605] width 113 height 36
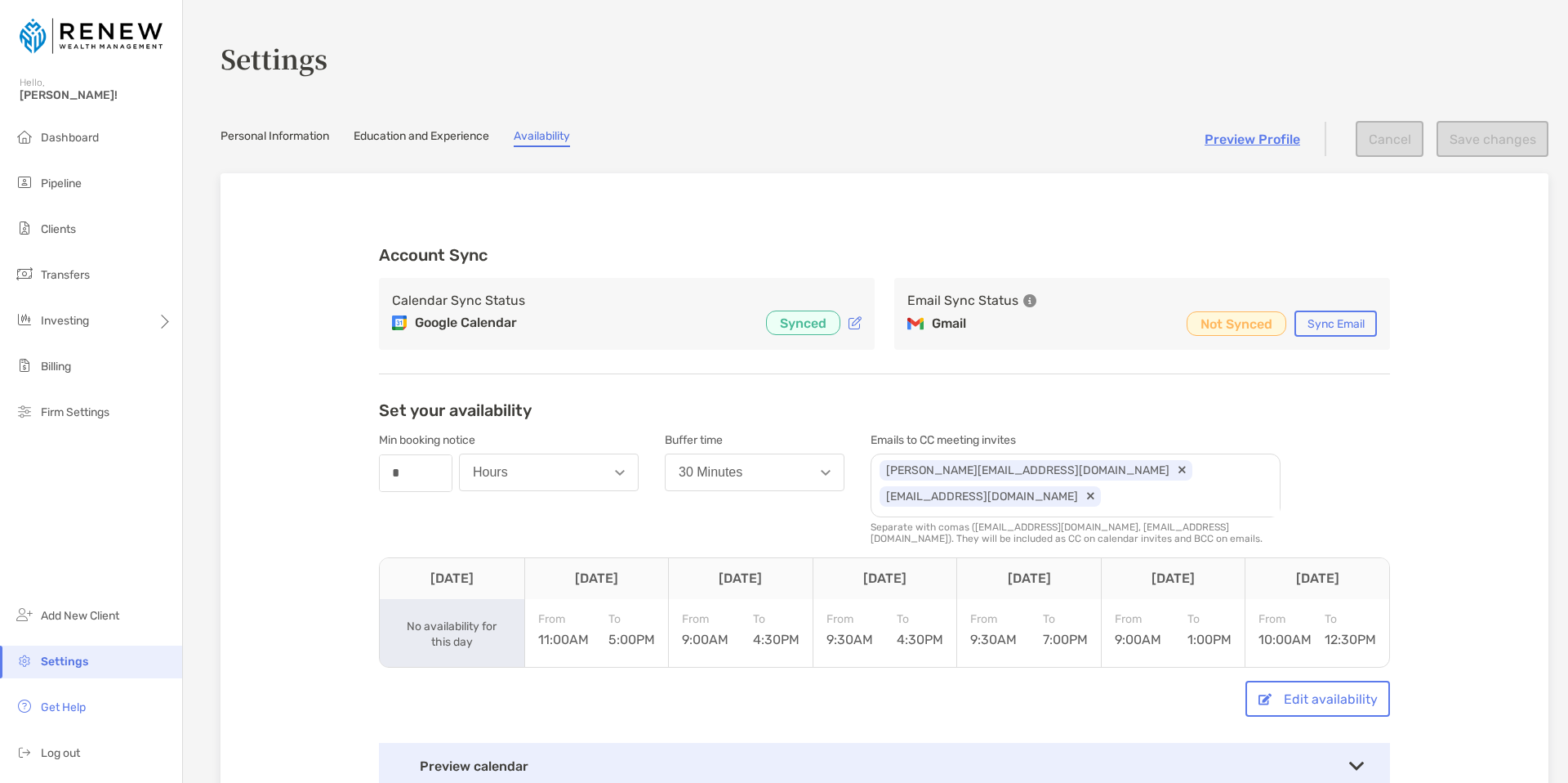
scroll to position [3, 0]
